Goal: Task Accomplishment & Management: Complete application form

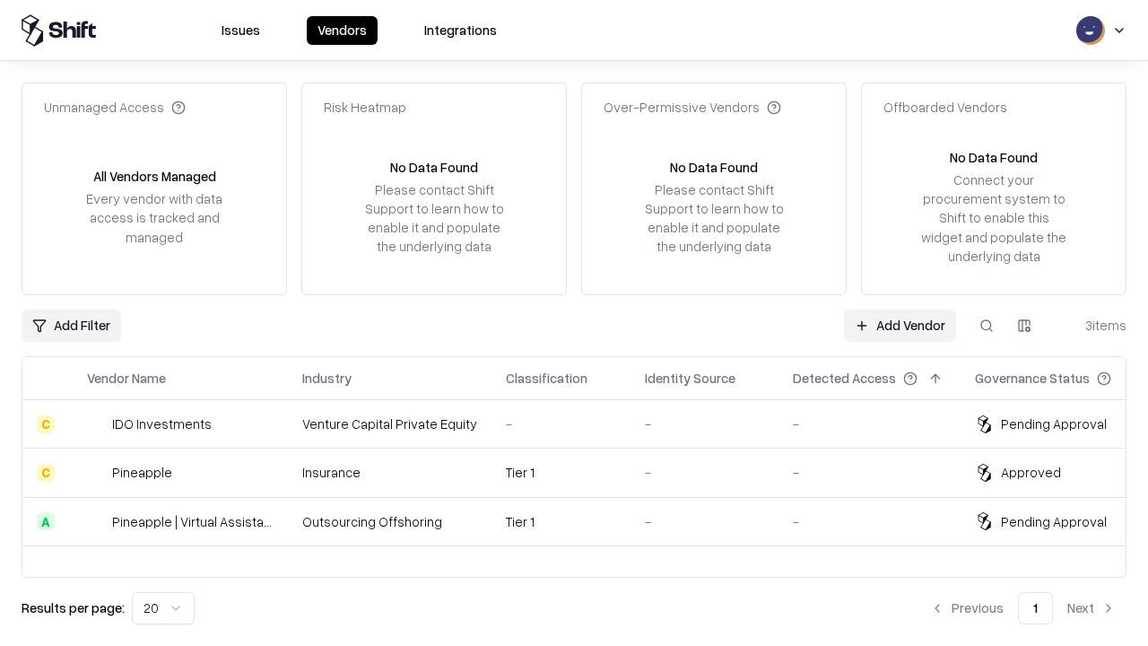
click at [900, 325] on link "Add Vendor" at bounding box center [900, 326] width 112 height 32
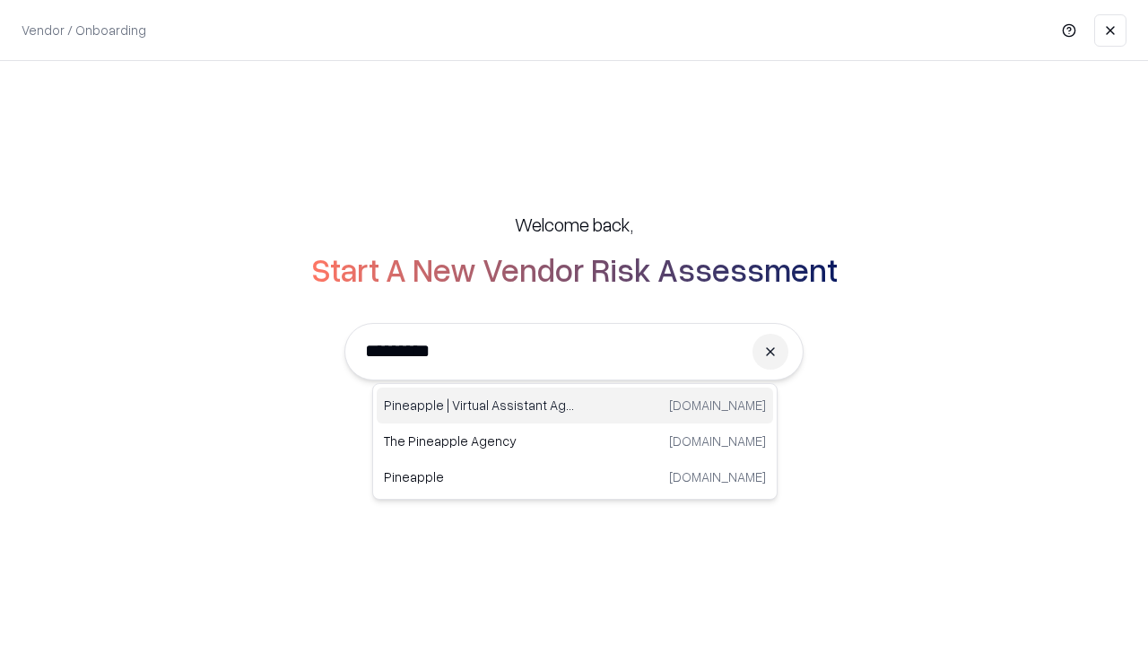
click at [575, 406] on div "Pineapple | Virtual Assistant Agency [DOMAIN_NAME]" at bounding box center [575, 406] width 397 height 36
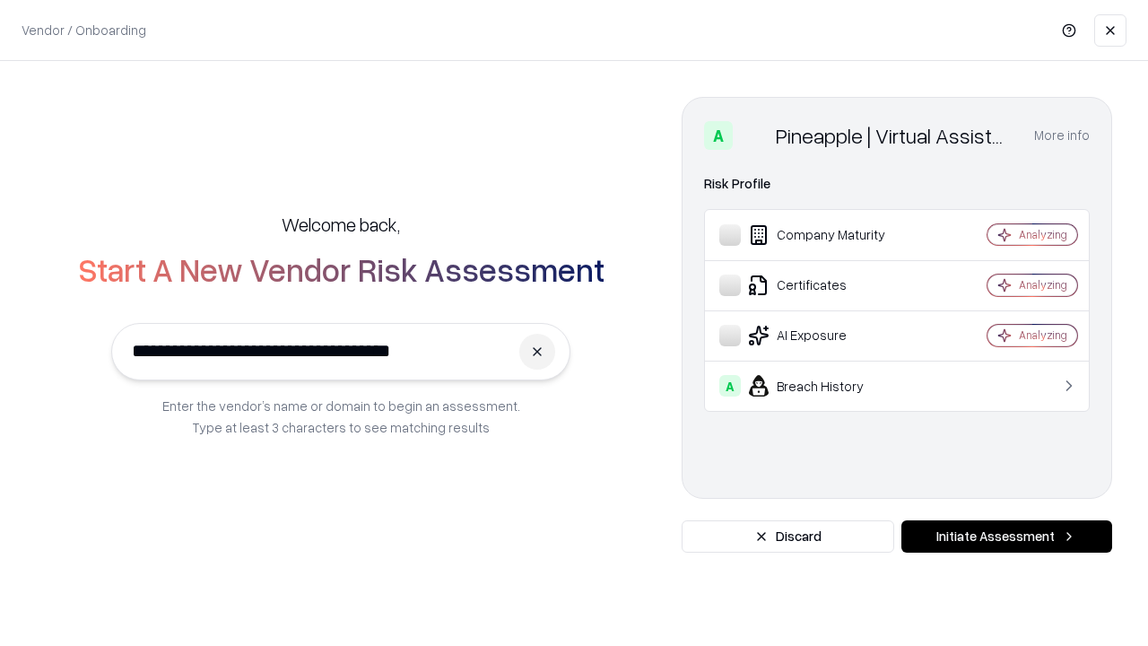
type input "**********"
click at [1007, 537] on button "Initiate Assessment" at bounding box center [1007, 536] width 211 height 32
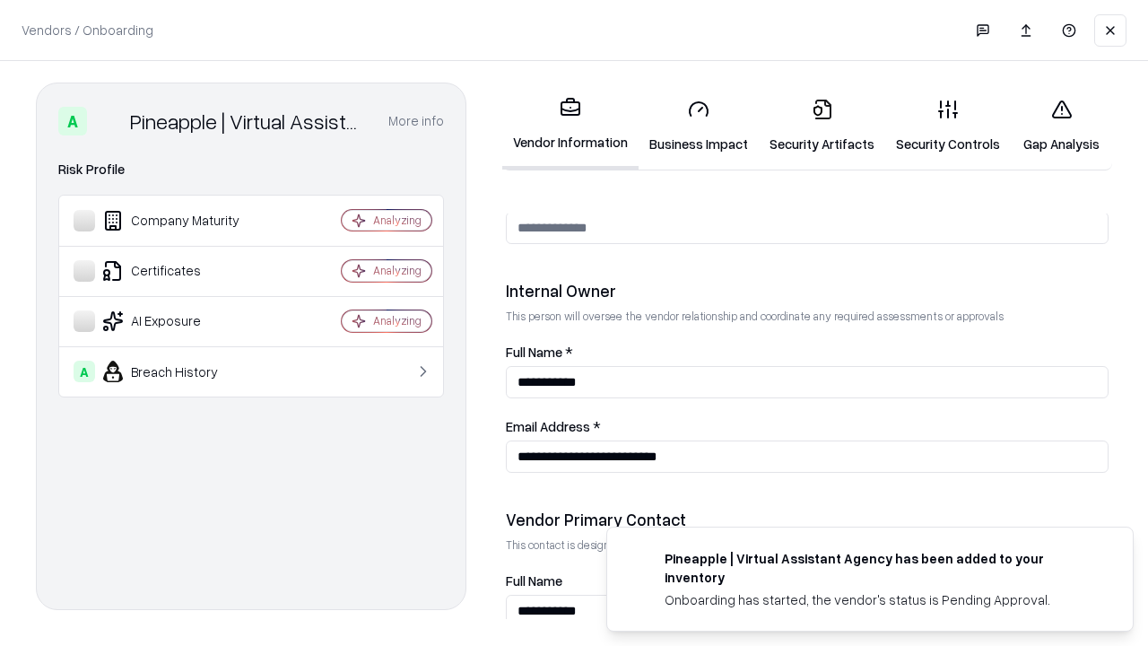
scroll to position [930, 0]
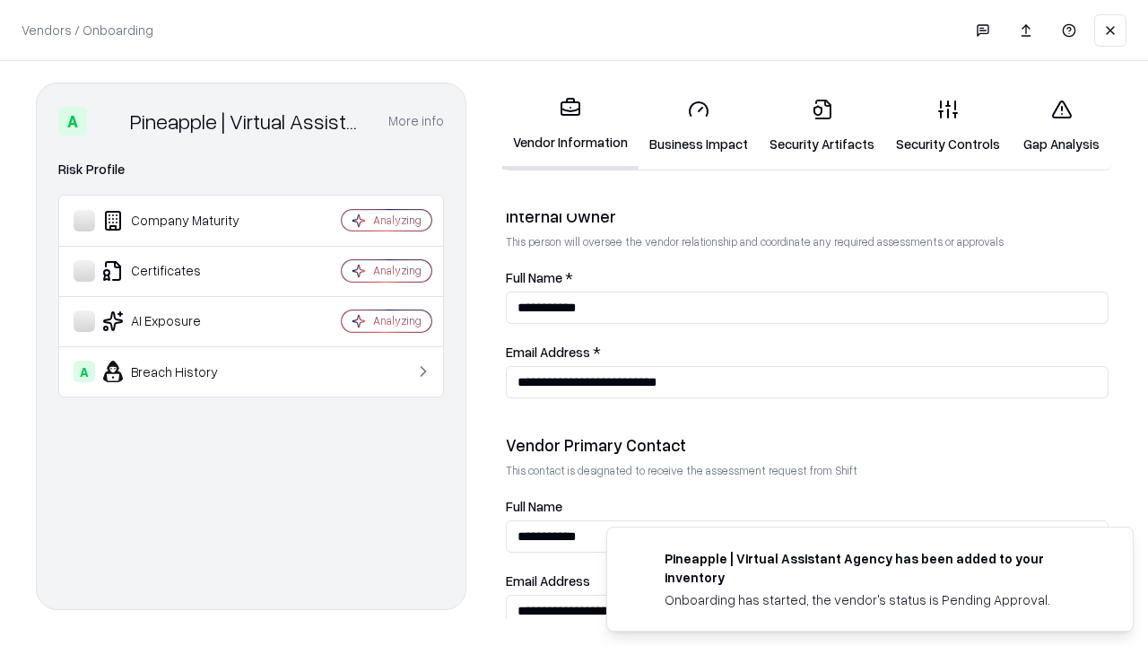
click at [699, 126] on link "Business Impact" at bounding box center [699, 125] width 120 height 83
click at [822, 126] on link "Security Artifacts" at bounding box center [822, 125] width 127 height 83
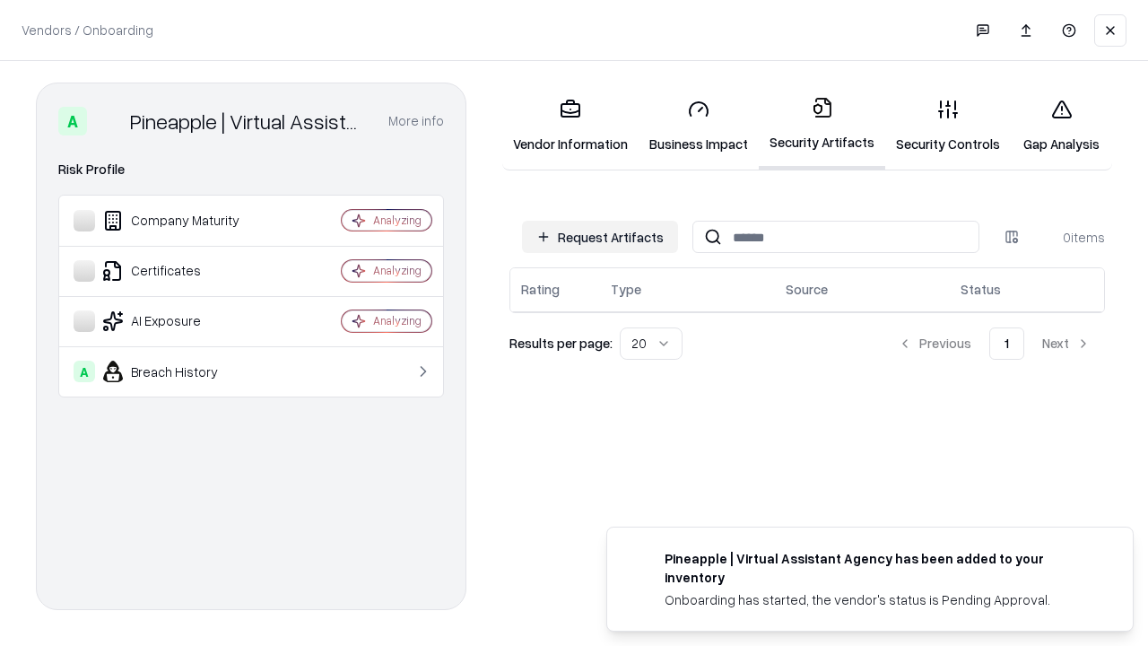
click at [600, 237] on button "Request Artifacts" at bounding box center [600, 237] width 156 height 32
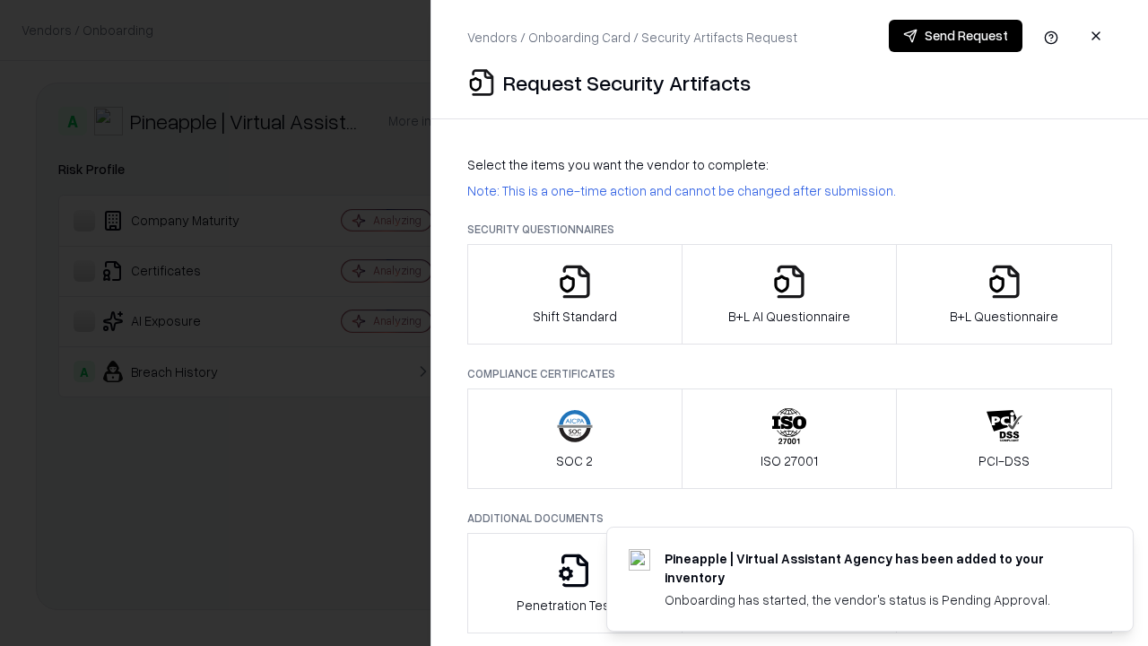
click at [574, 294] on icon "button" at bounding box center [575, 282] width 36 height 36
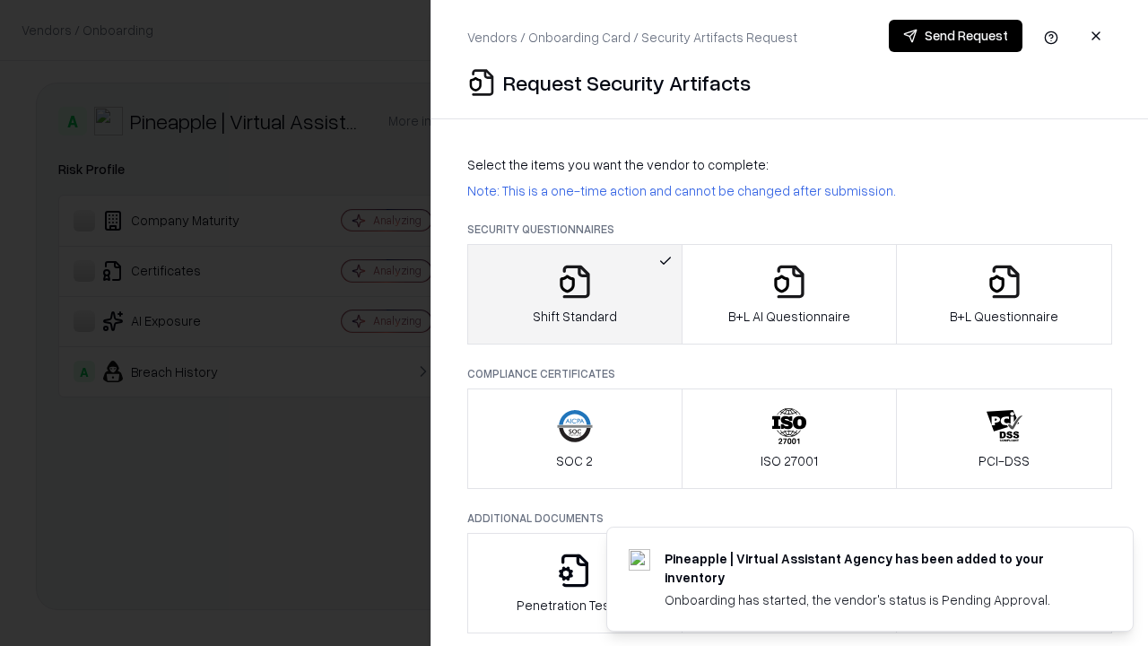
click at [956, 36] on button "Send Request" at bounding box center [956, 36] width 134 height 32
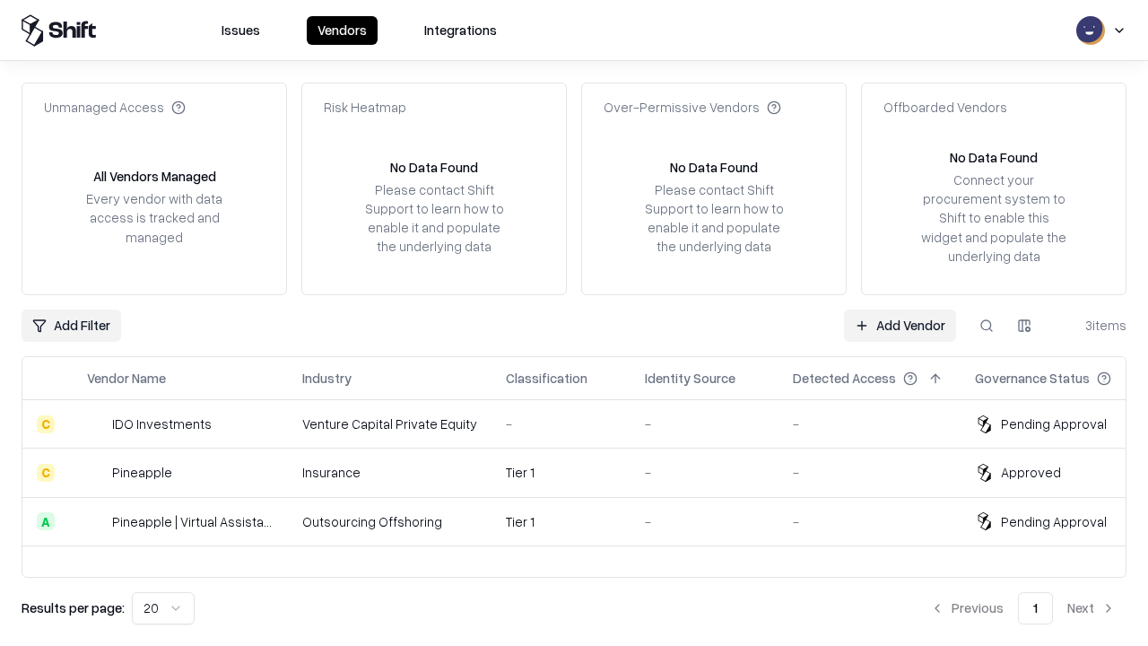
click at [987, 325] on button at bounding box center [987, 326] width 32 height 32
type input "**********"
click at [585, 521] on div "Tier 1" at bounding box center [561, 521] width 110 height 19
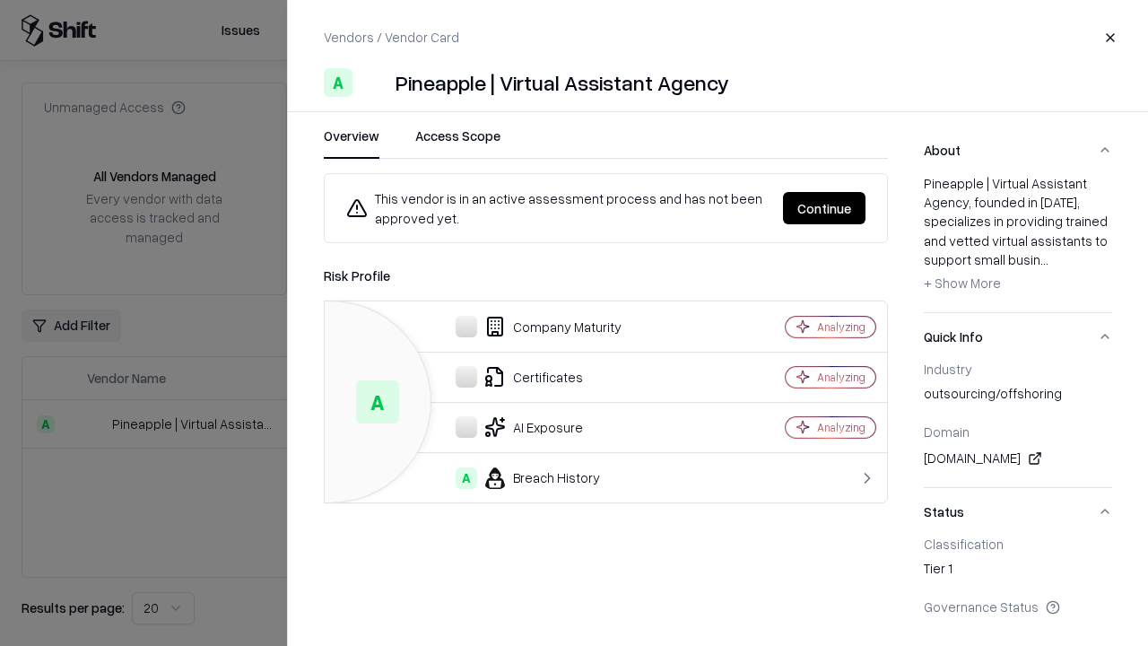
click at [825, 208] on button "Continue" at bounding box center [824, 208] width 83 height 32
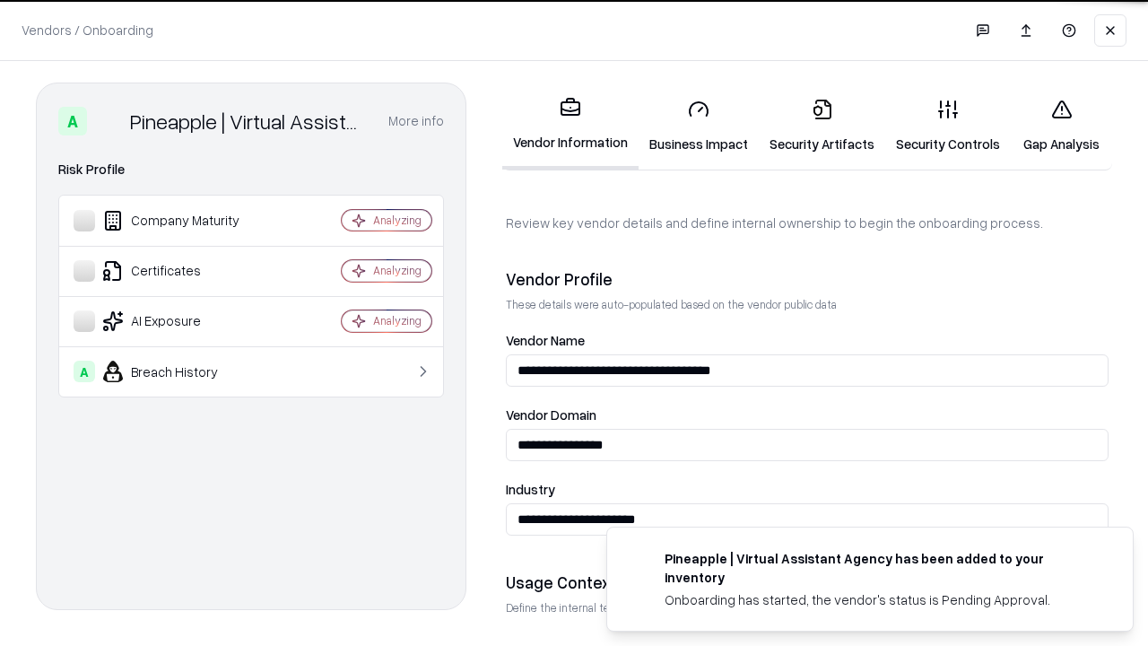
click at [822, 126] on link "Security Artifacts" at bounding box center [822, 125] width 127 height 83
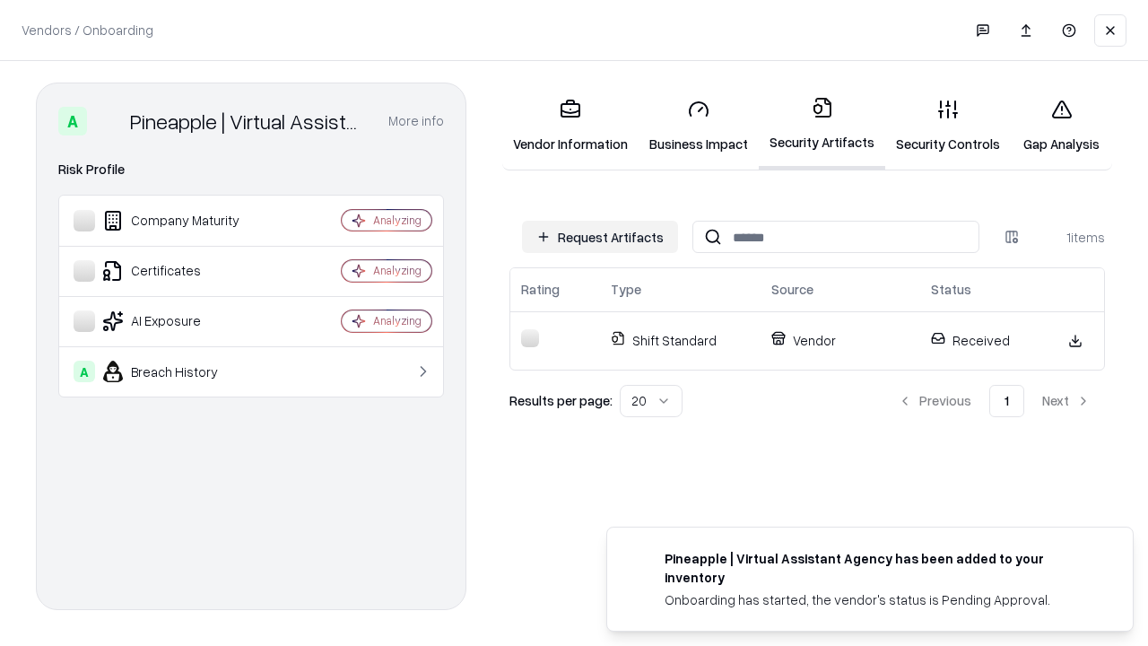
click at [948, 126] on link "Security Controls" at bounding box center [949, 125] width 126 height 83
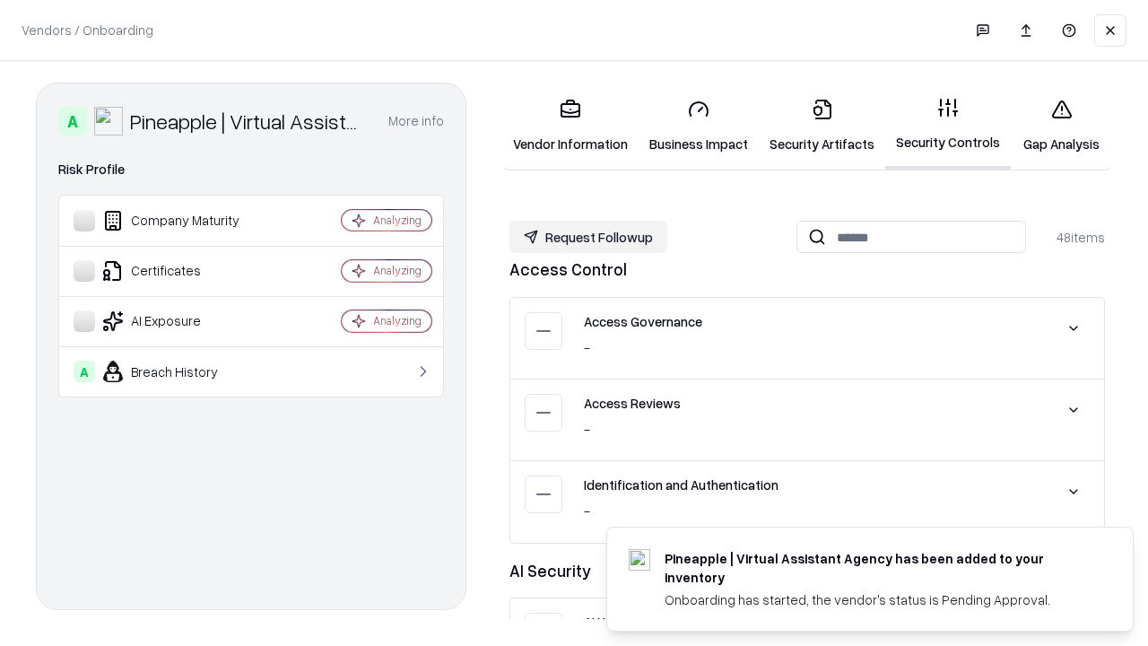
click at [589, 237] on button "Request Followup" at bounding box center [589, 237] width 158 height 32
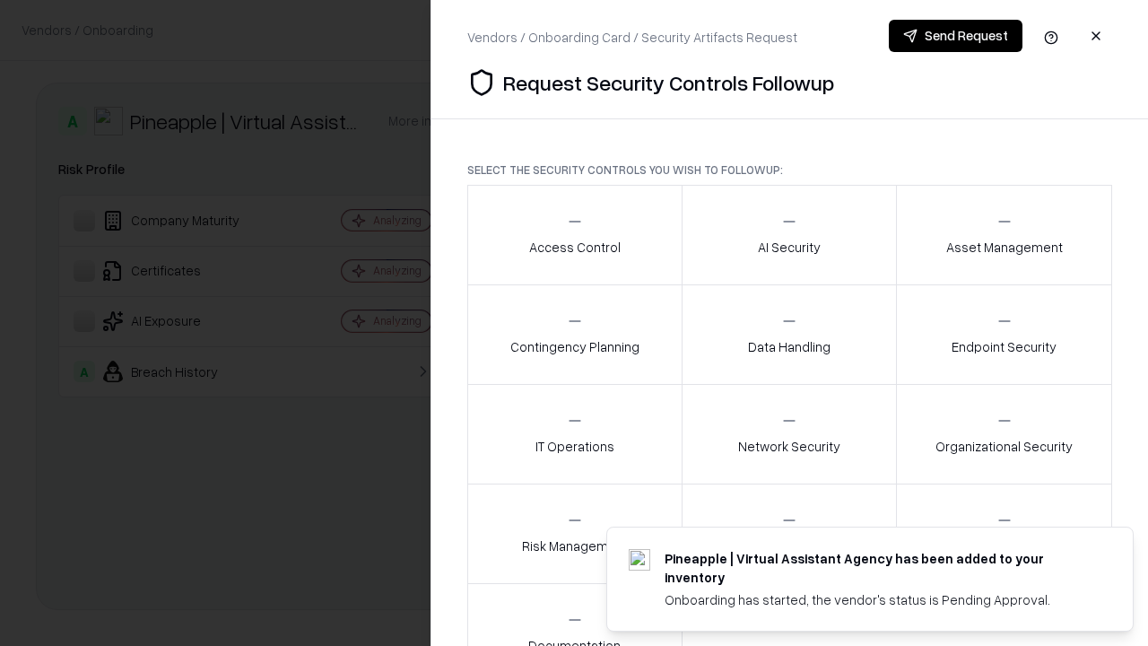
click at [574, 235] on div "Access Control" at bounding box center [575, 235] width 92 height 44
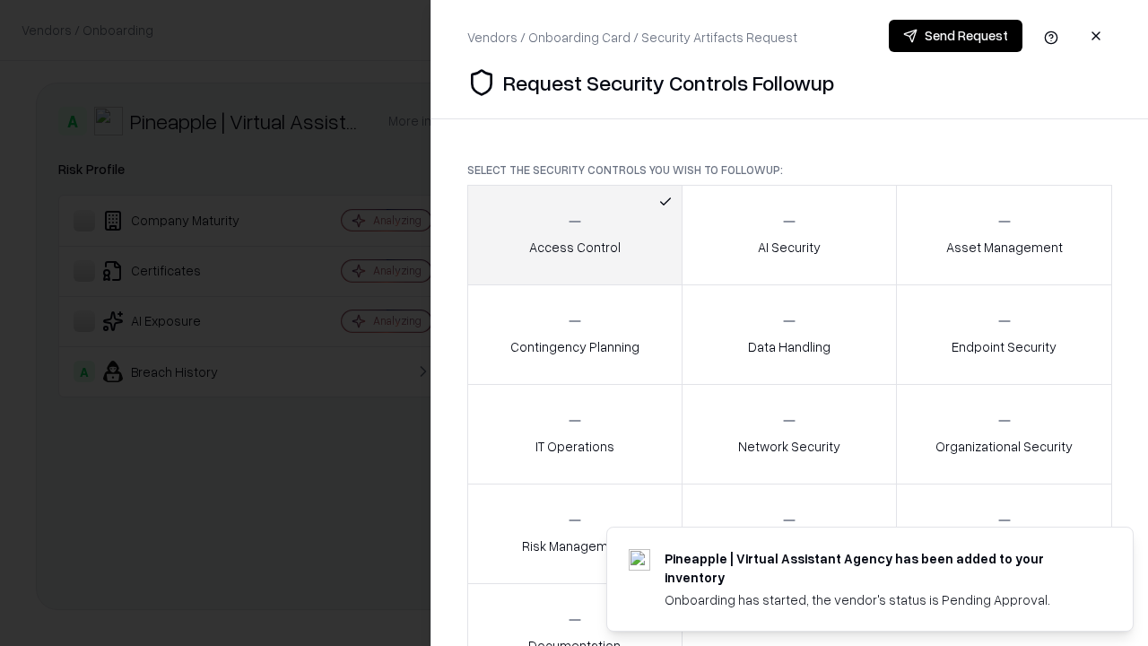
click at [956, 36] on button "Send Request" at bounding box center [956, 36] width 134 height 32
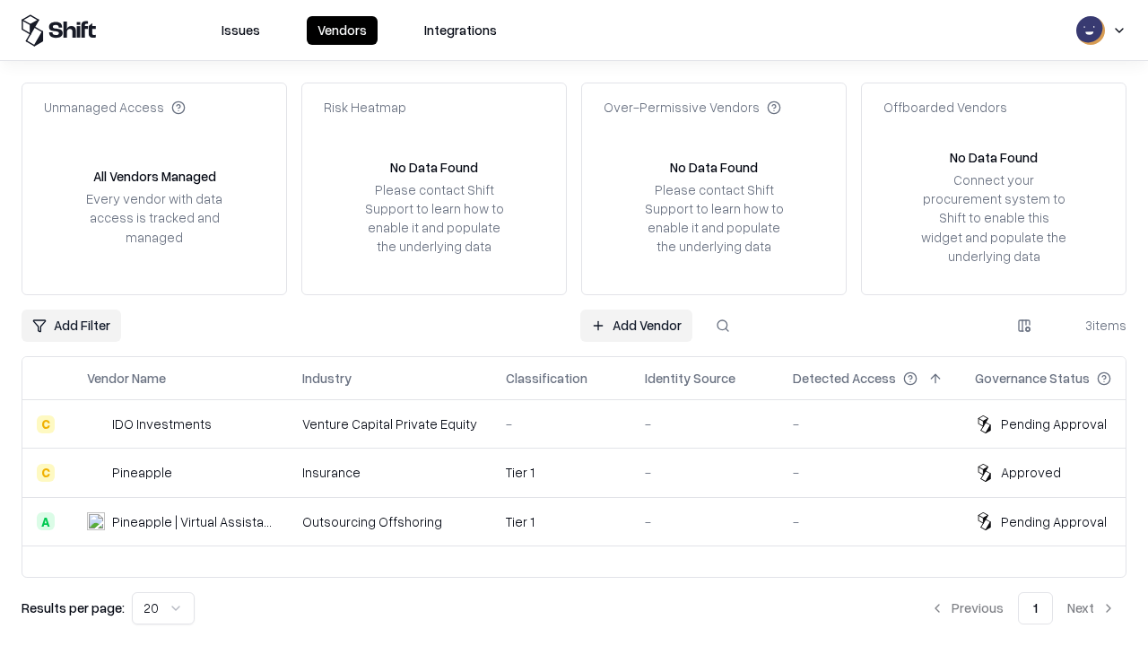
type input "**********"
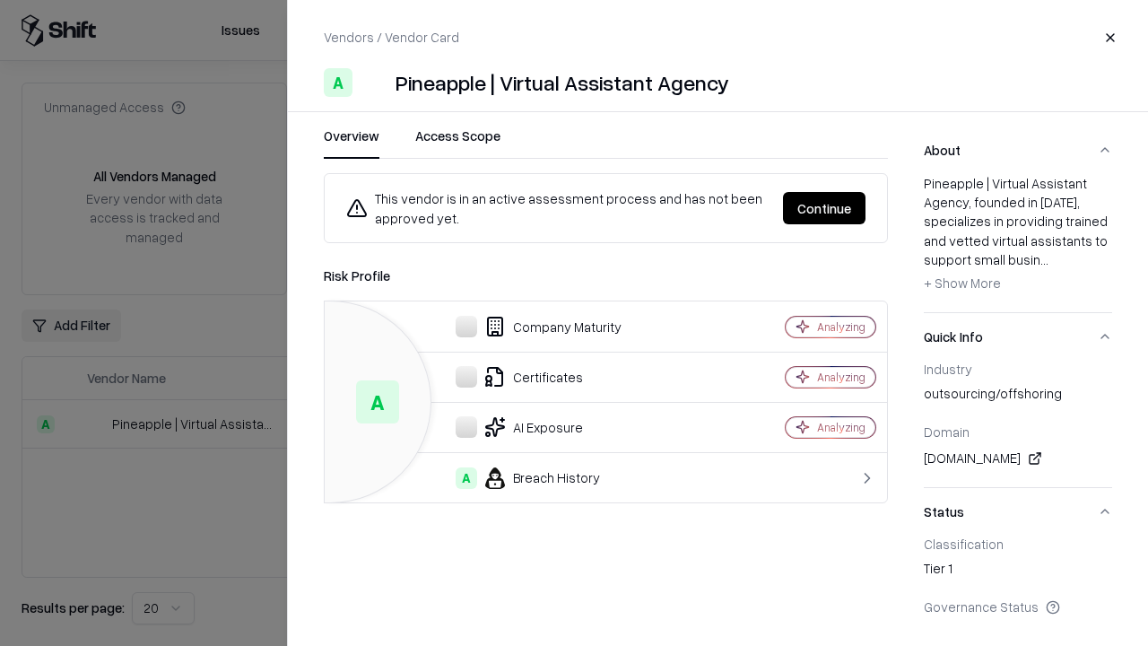
click at [825, 208] on button "Continue" at bounding box center [824, 208] width 83 height 32
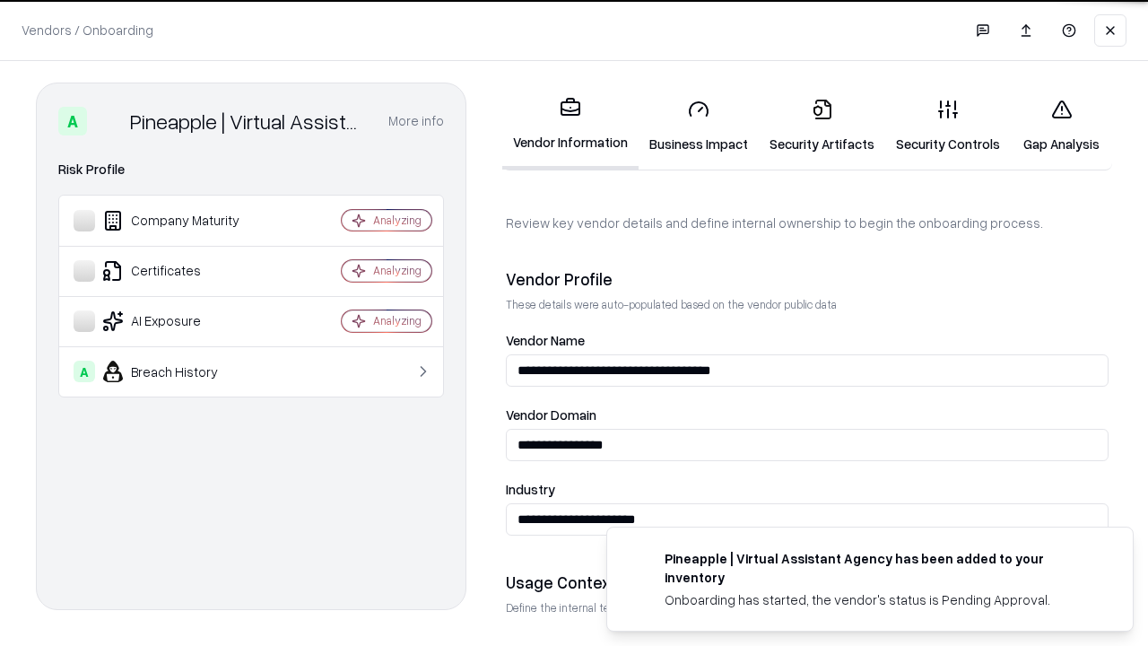
click at [1061, 126] on link "Gap Analysis" at bounding box center [1061, 125] width 101 height 83
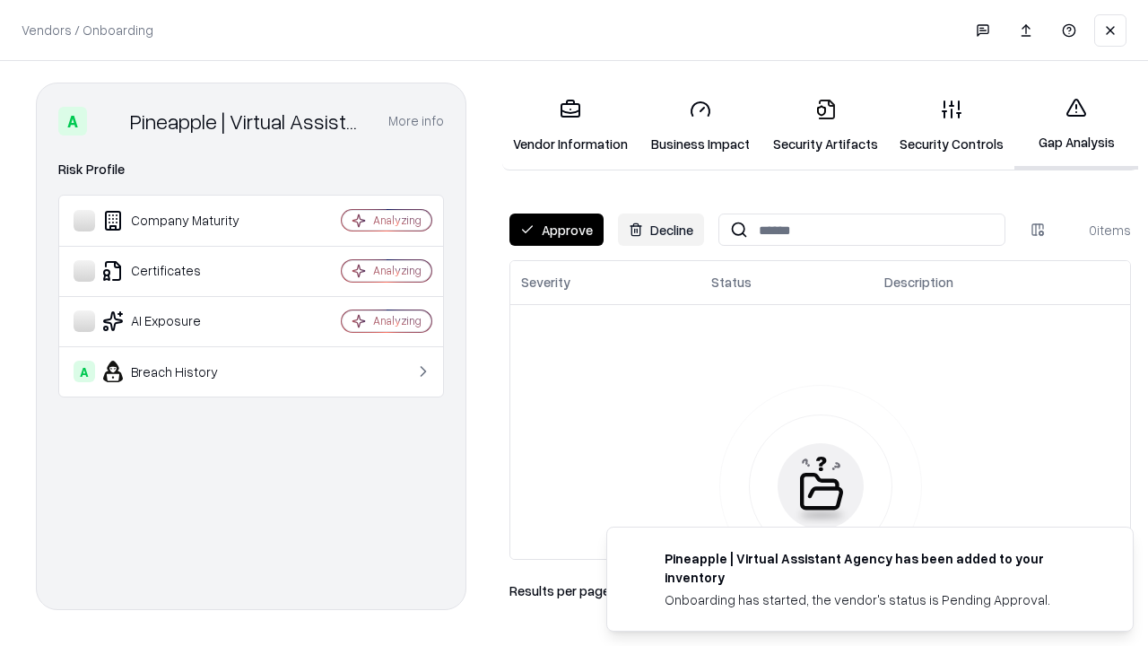
click at [556, 230] on button "Approve" at bounding box center [557, 230] width 94 height 32
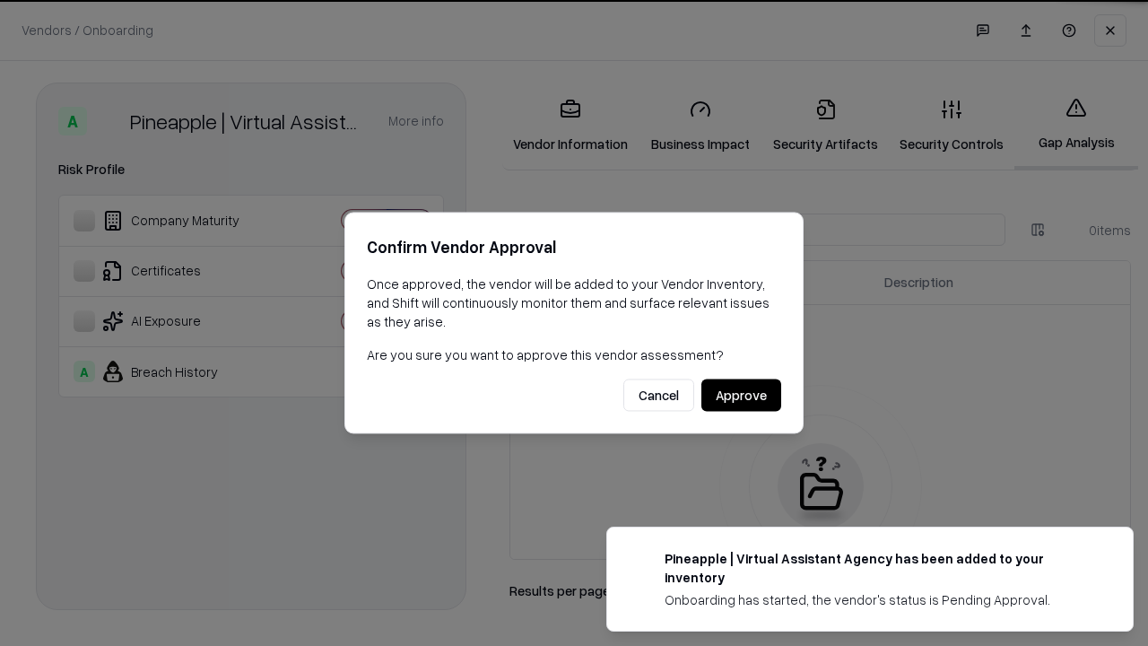
click at [741, 395] on button "Approve" at bounding box center [742, 396] width 80 height 32
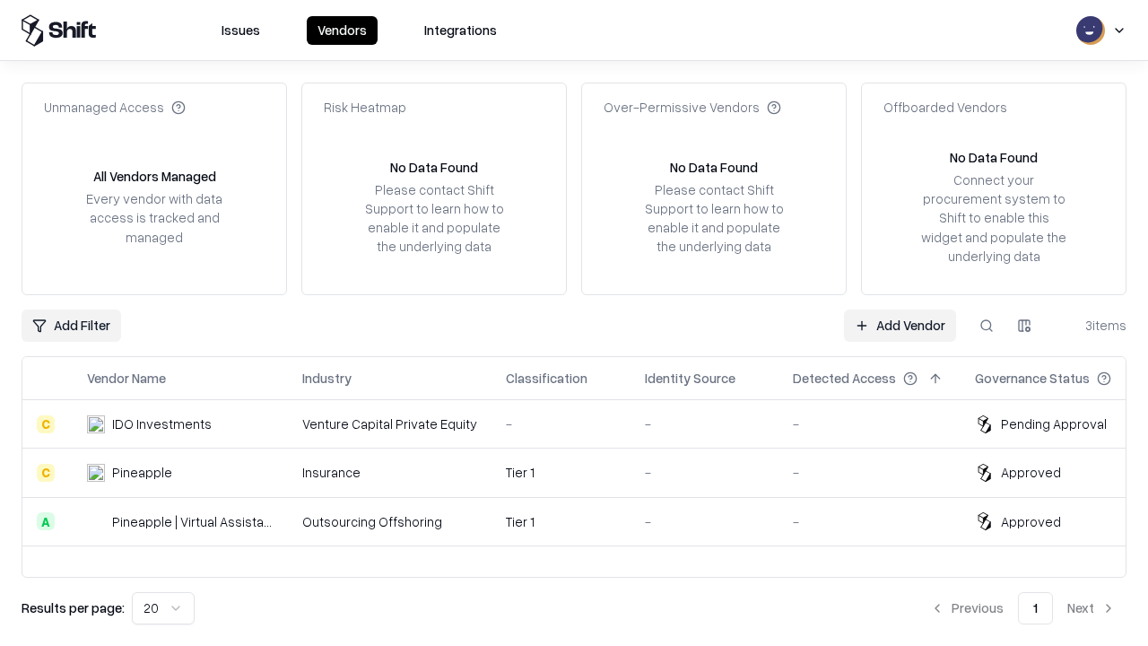
type input "**********"
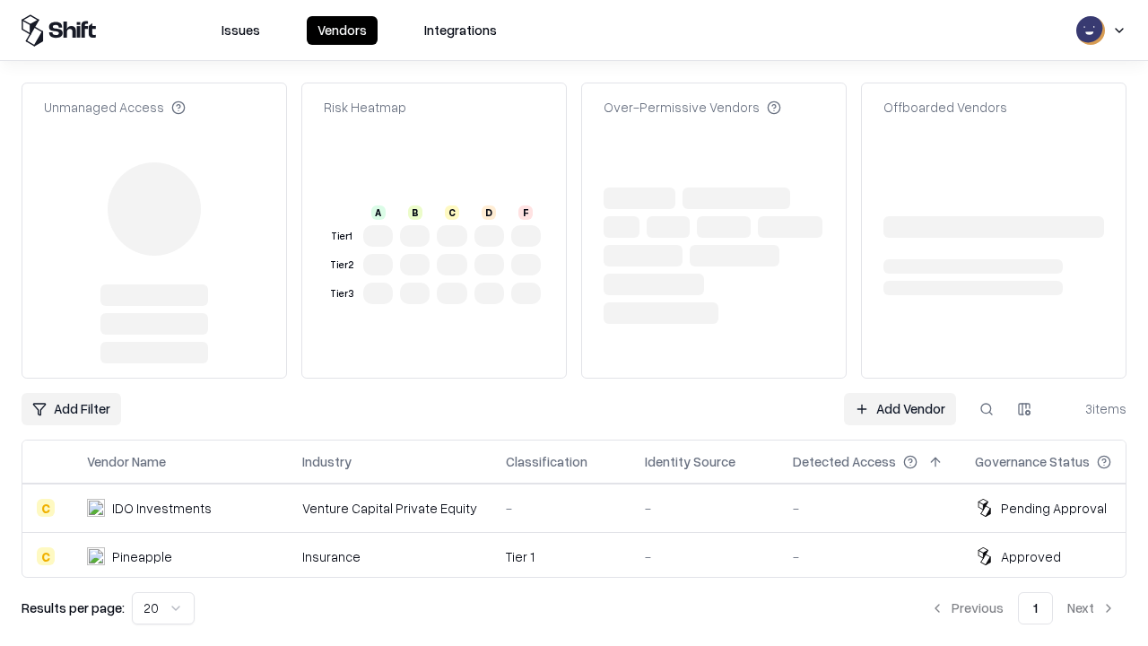
click at [900, 393] on link "Add Vendor" at bounding box center [900, 409] width 112 height 32
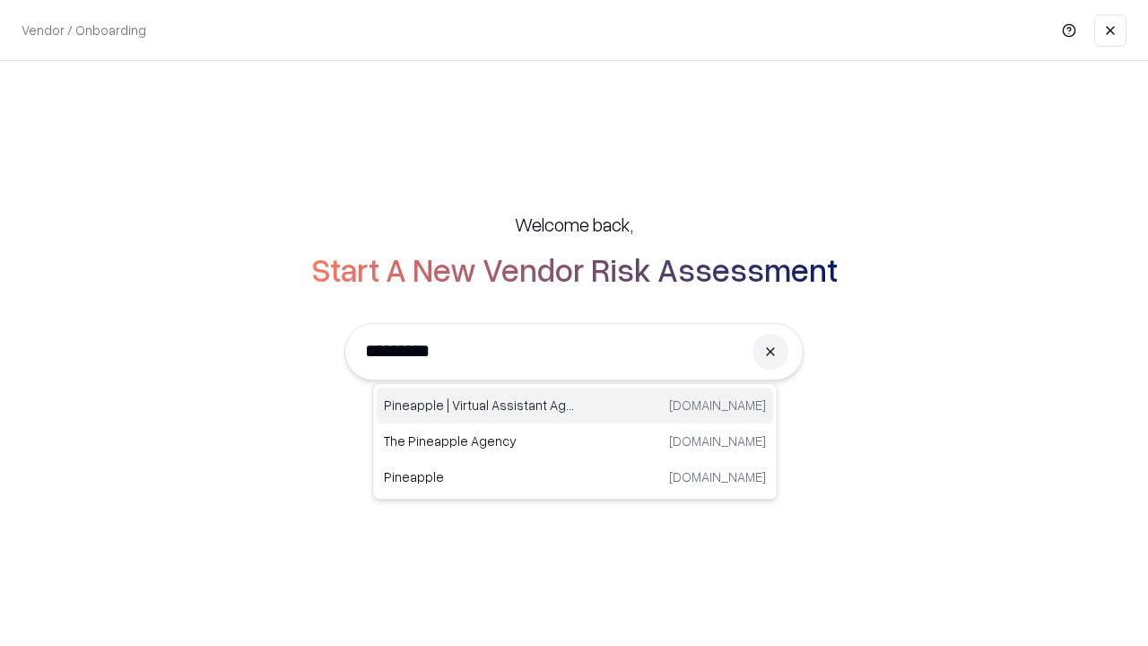
click at [575, 406] on div "Pineapple | Virtual Assistant Agency [DOMAIN_NAME]" at bounding box center [575, 406] width 397 height 36
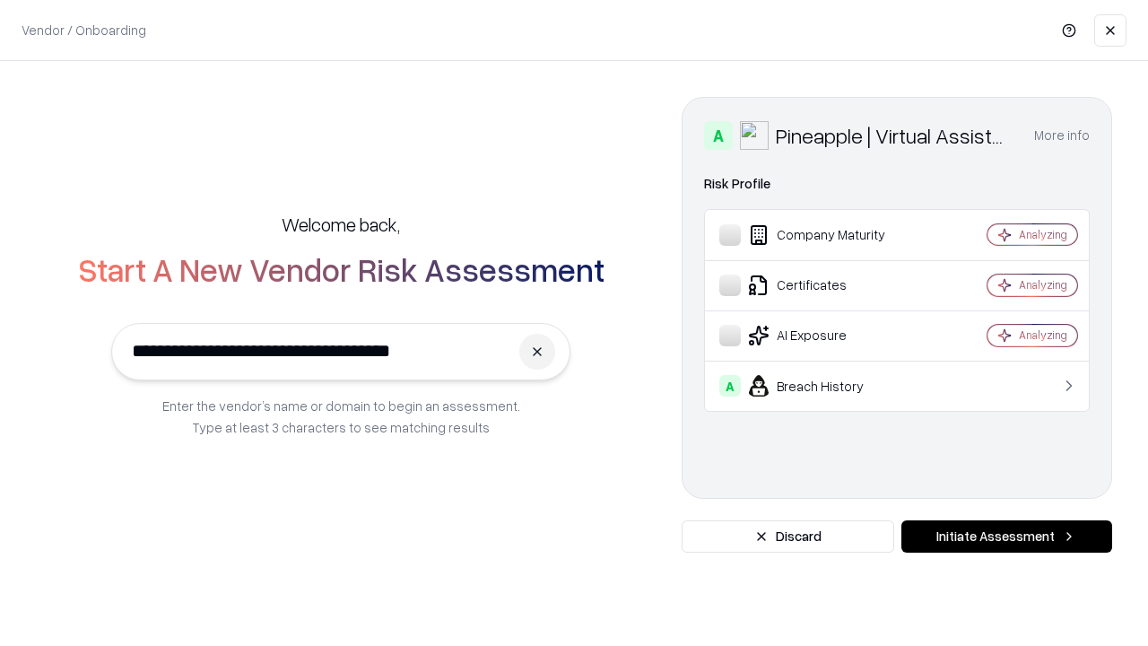
type input "**********"
click at [1007, 537] on button "Initiate Assessment" at bounding box center [1007, 536] width 211 height 32
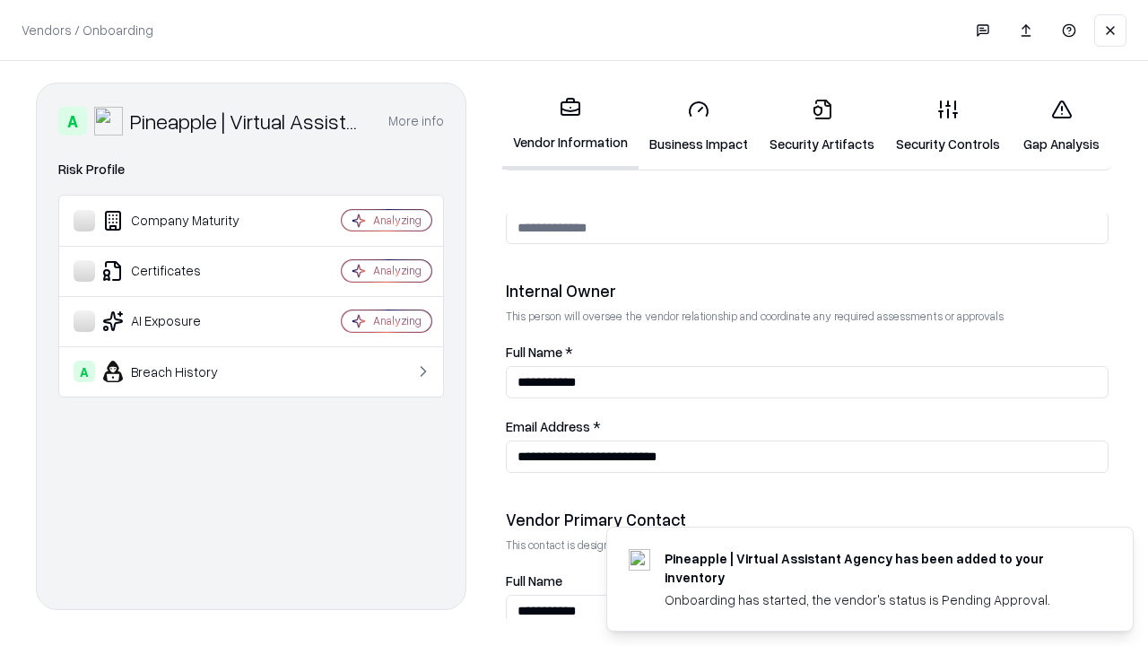
scroll to position [930, 0]
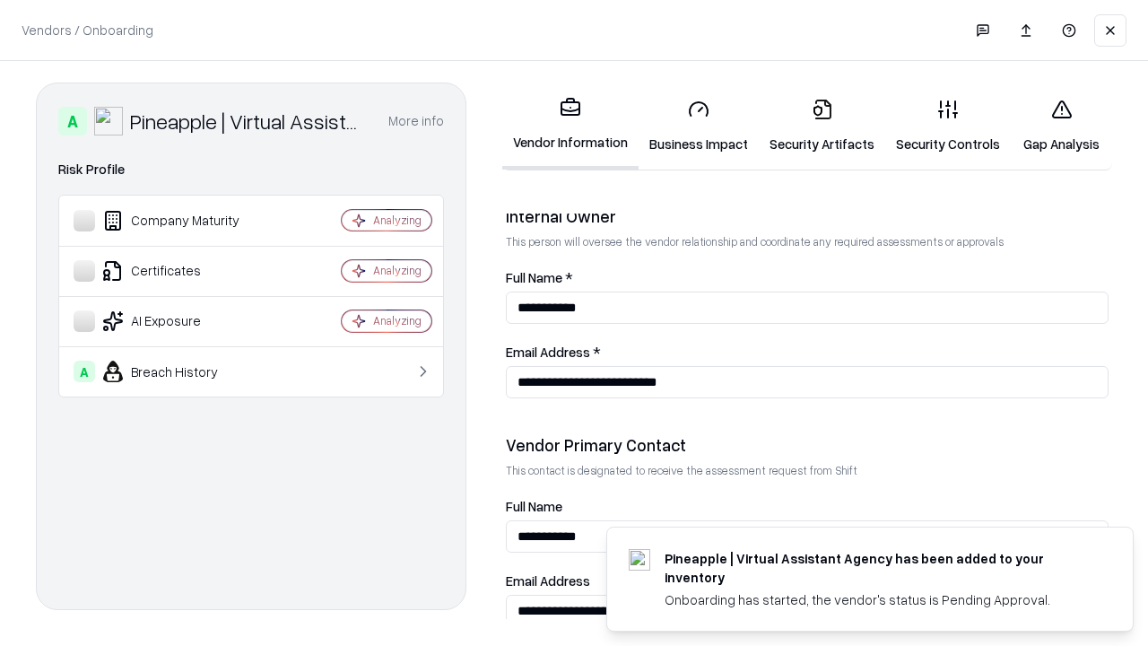
click at [1061, 126] on link "Gap Analysis" at bounding box center [1061, 125] width 101 height 83
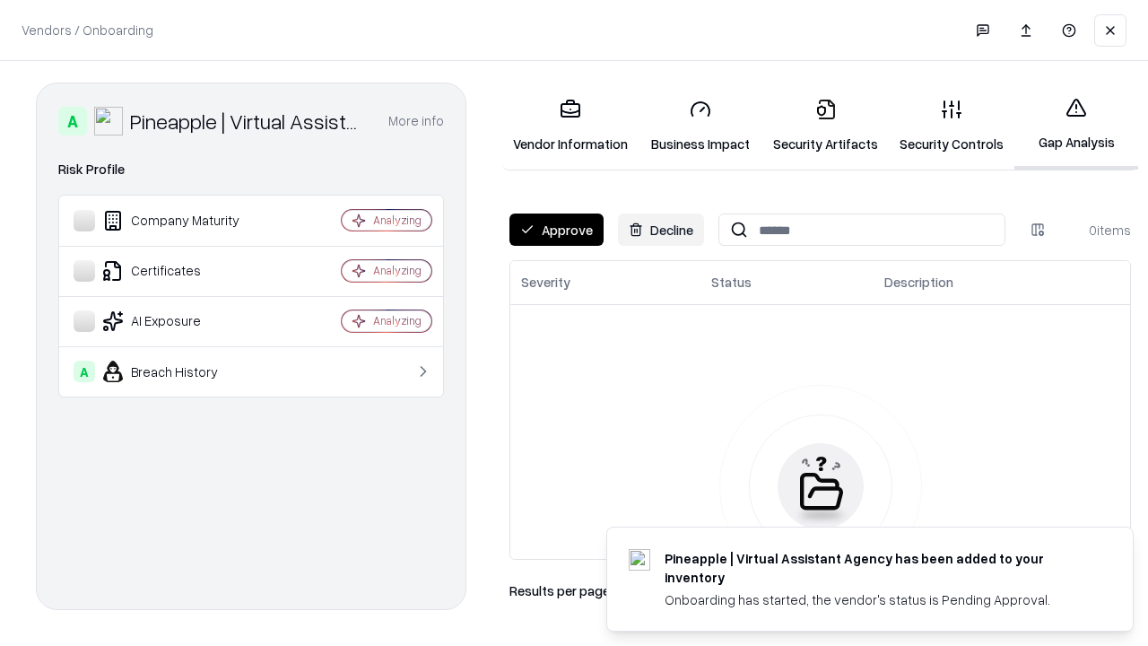
click at [556, 230] on button "Approve" at bounding box center [557, 230] width 94 height 32
